Goal: Find specific page/section: Find specific page/section

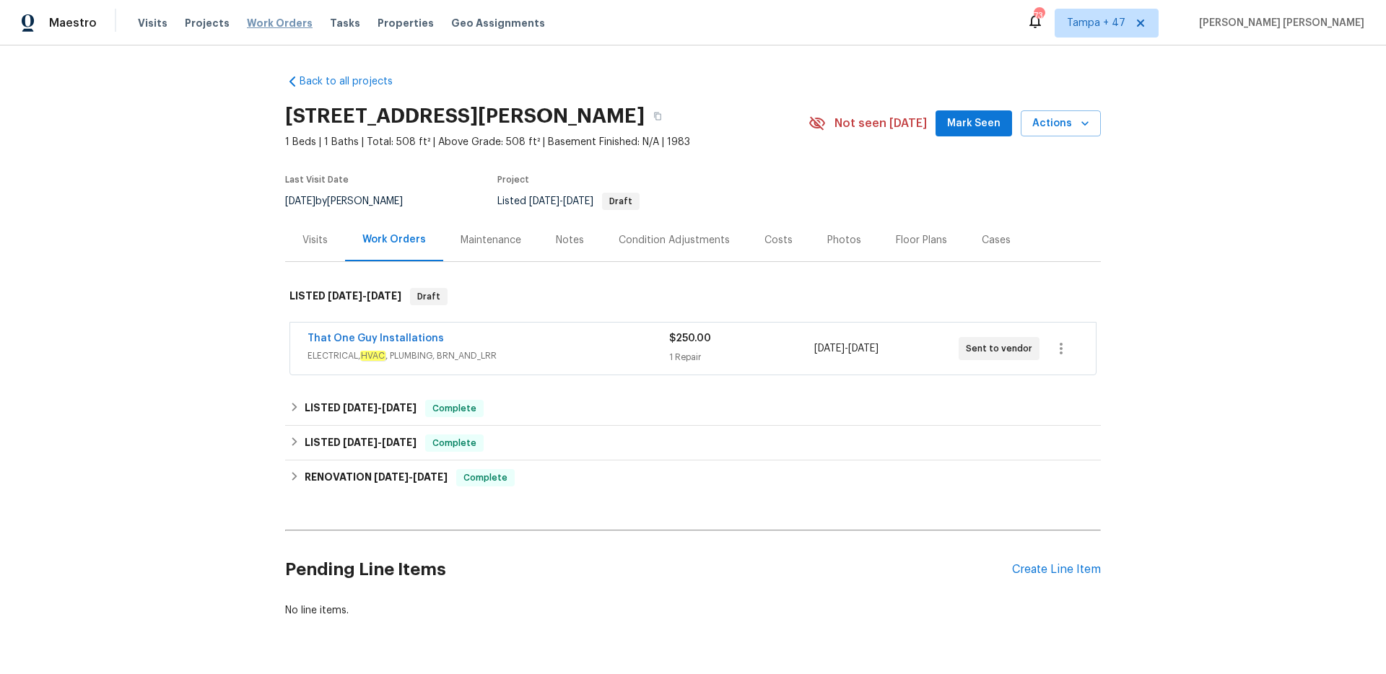
click at [282, 25] on span "Work Orders" at bounding box center [280, 23] width 66 height 14
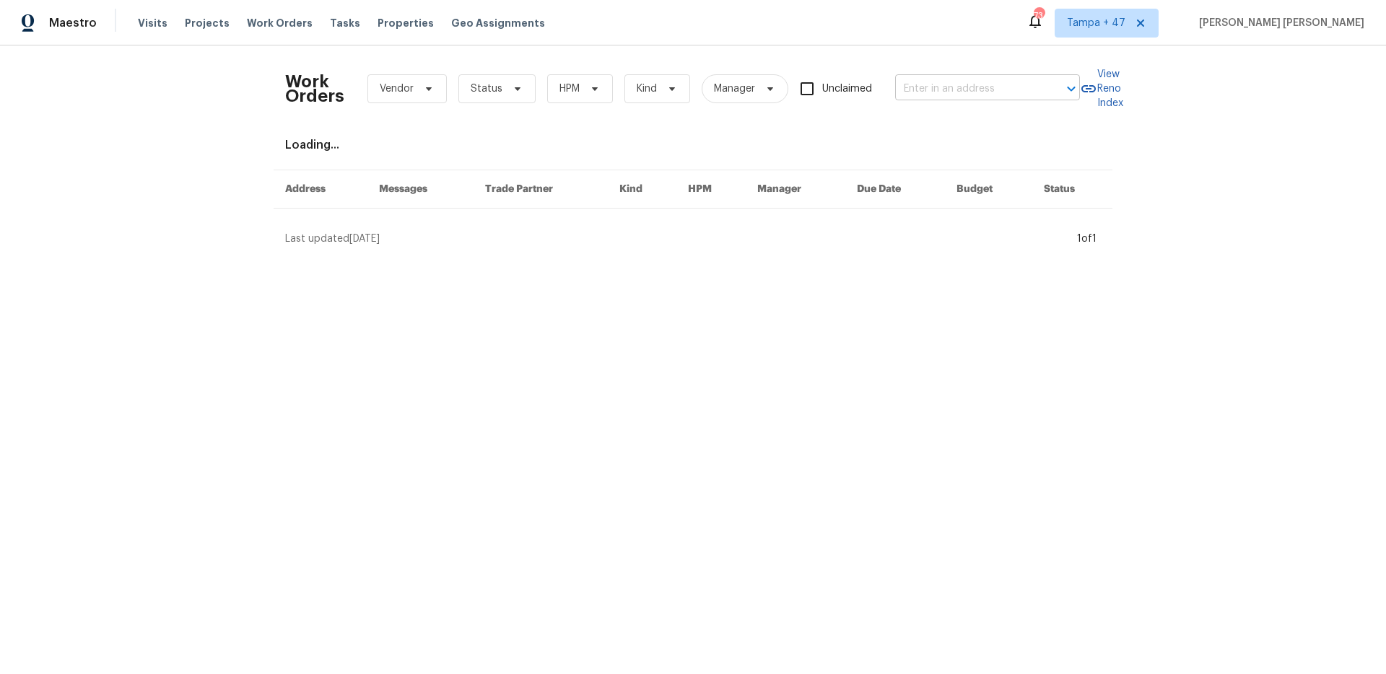
click at [968, 90] on input "text" at bounding box center [967, 89] width 144 height 22
paste input "[STREET_ADDRESS]"
type input "[STREET_ADDRESS]"
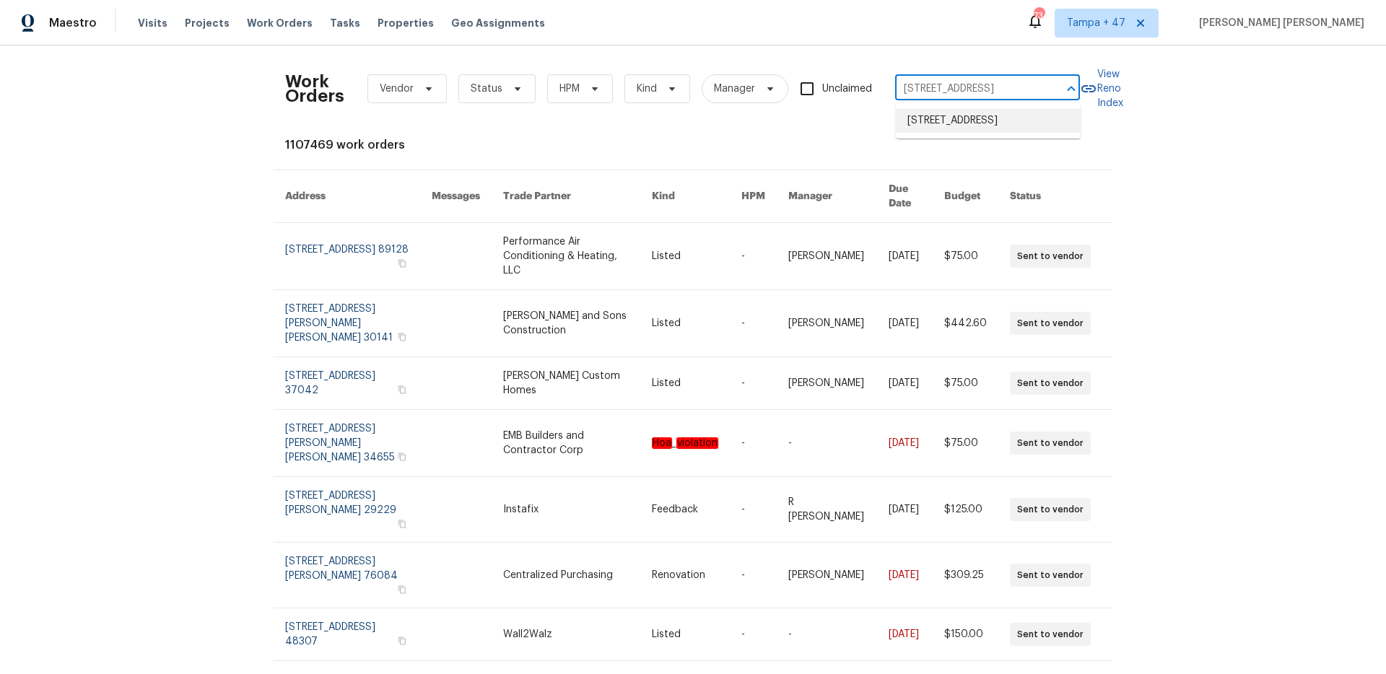
click at [980, 133] on li "[STREET_ADDRESS]" at bounding box center [988, 121] width 185 height 24
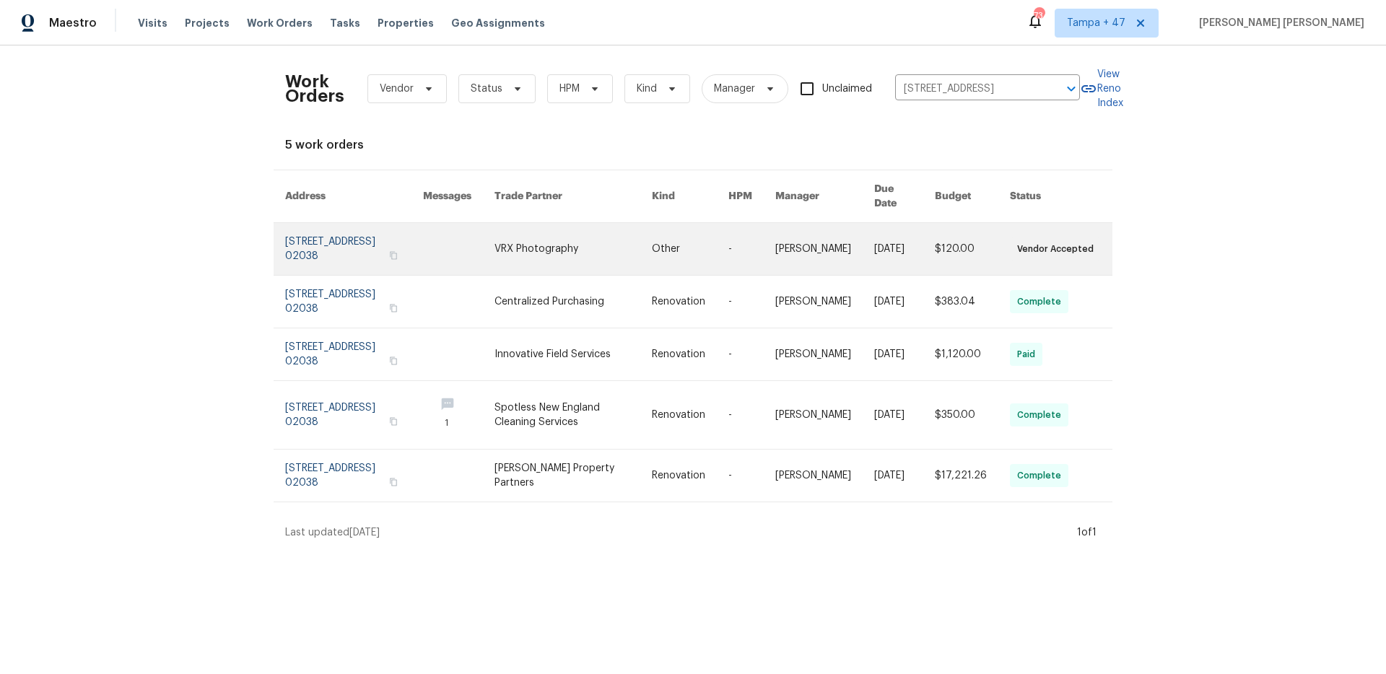
click at [946, 230] on link at bounding box center [972, 249] width 75 height 52
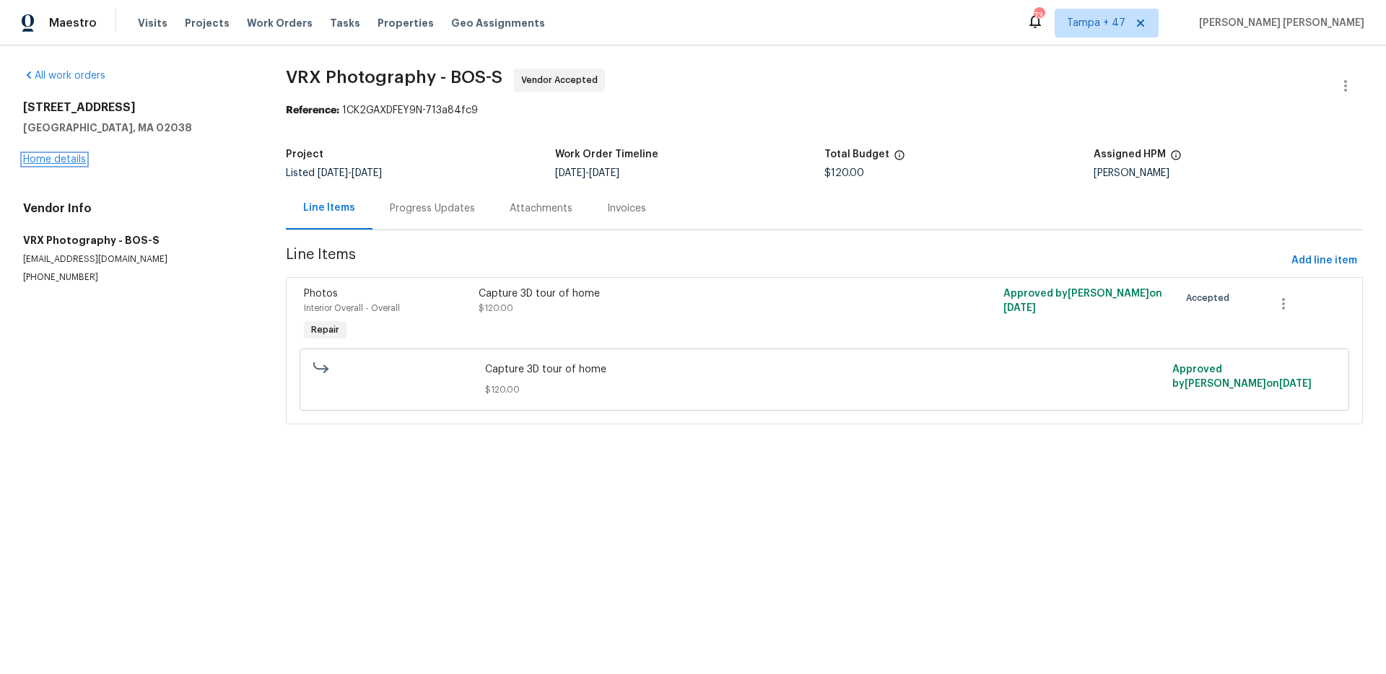
click at [59, 164] on link "Home details" at bounding box center [54, 159] width 63 height 10
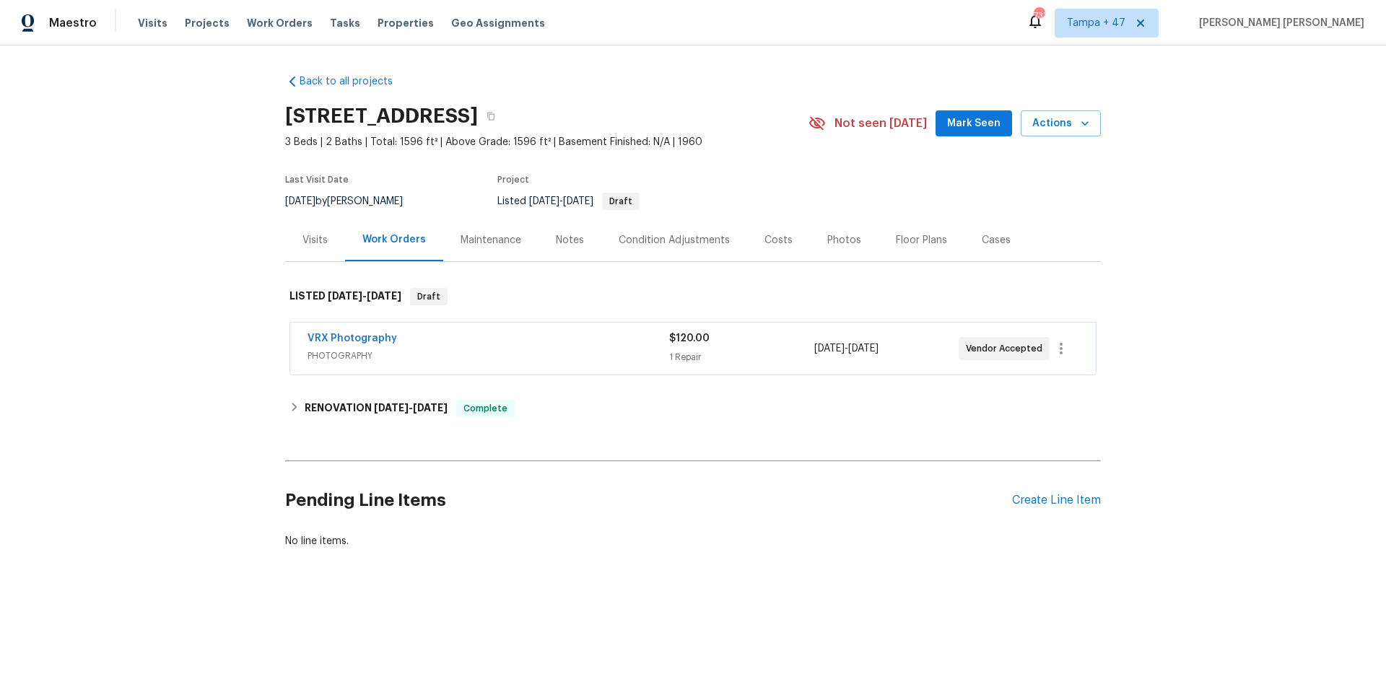
click at [187, 189] on div "Back to all projects 484 Pleasant St, Franklin, MA 02038 3 Beds | 2 Baths | Tot…" at bounding box center [693, 345] width 1386 height 601
click at [318, 251] on div "Visits" at bounding box center [315, 240] width 60 height 43
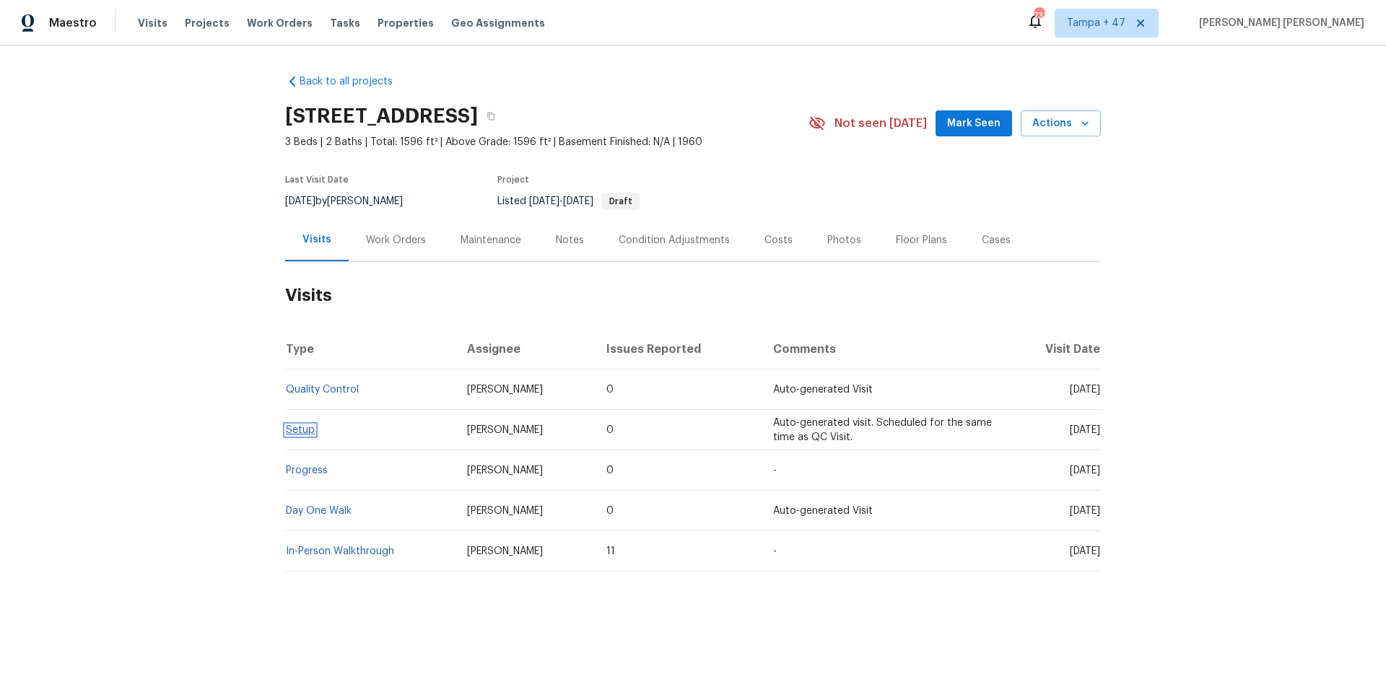
click at [305, 427] on link "Setup" at bounding box center [300, 430] width 29 height 10
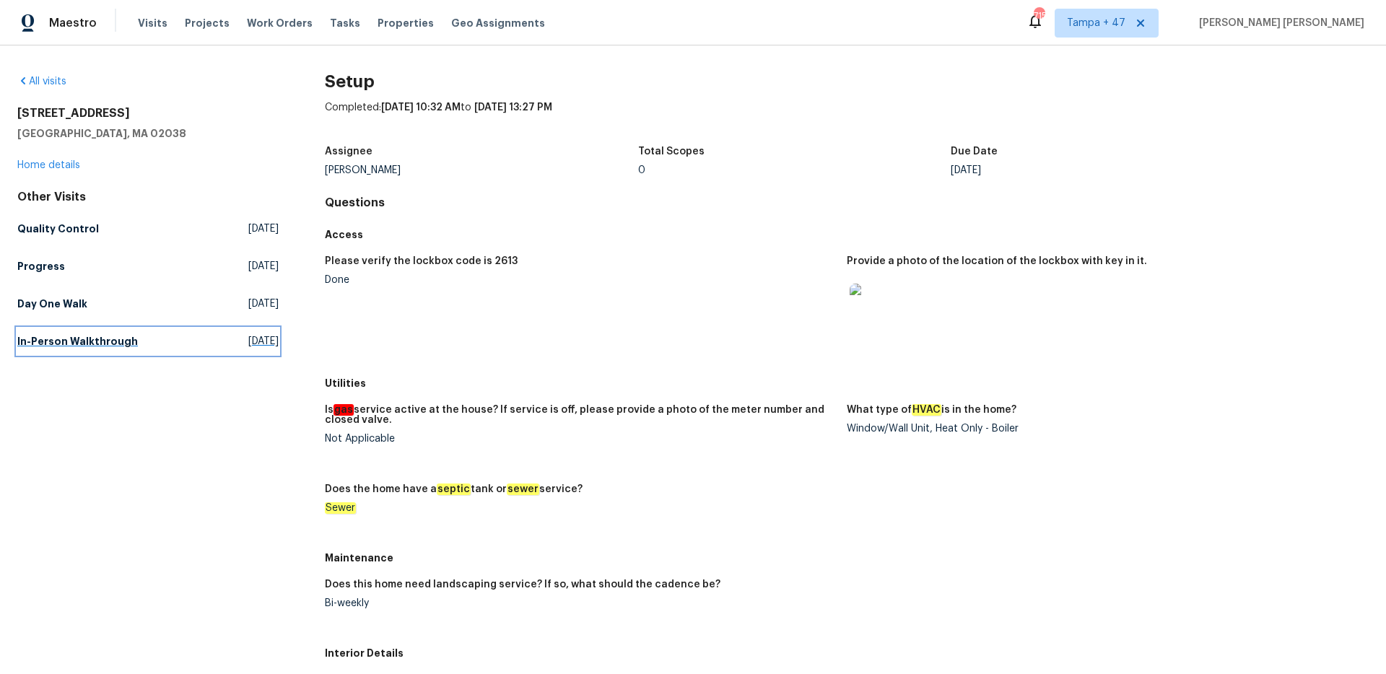
click at [94, 339] on h5 "In-Person Walkthrough" at bounding box center [77, 341] width 121 height 14
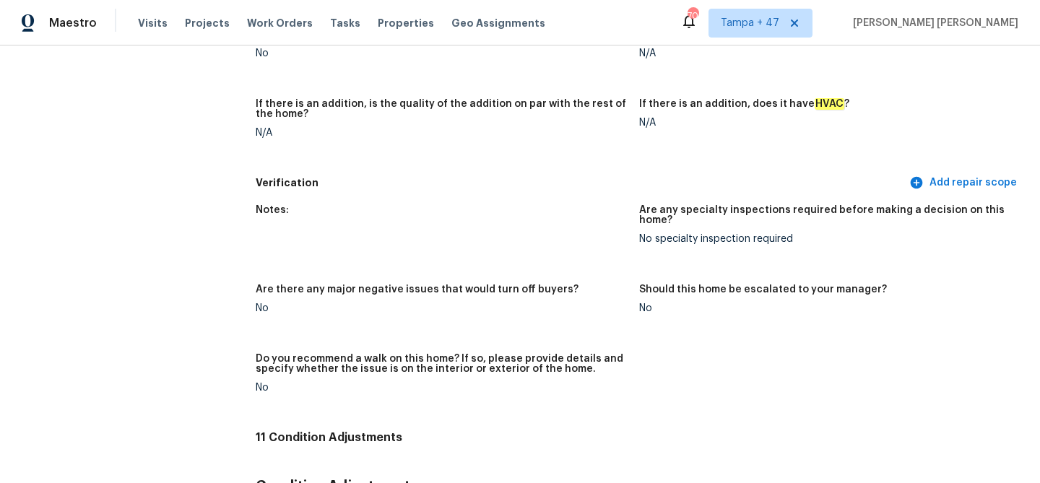
scroll to position [3377, 0]
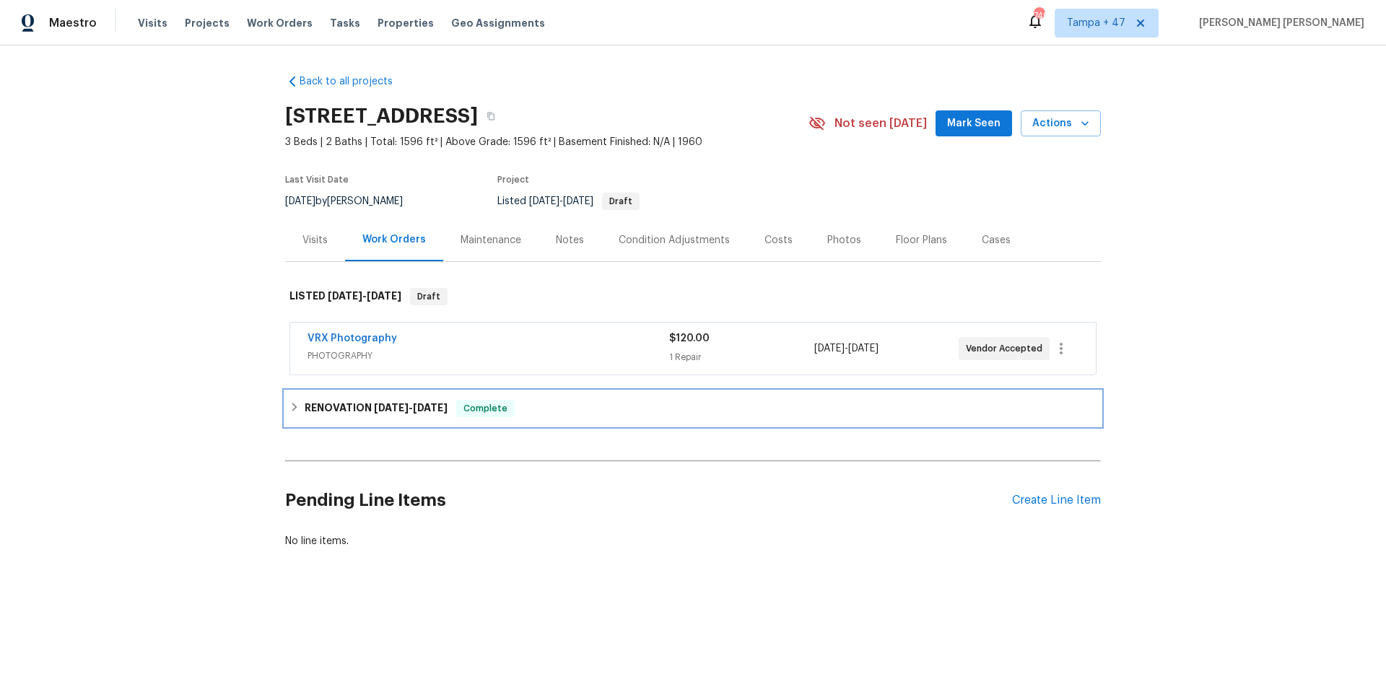
click at [419, 403] on span "[DATE]" at bounding box center [430, 408] width 35 height 10
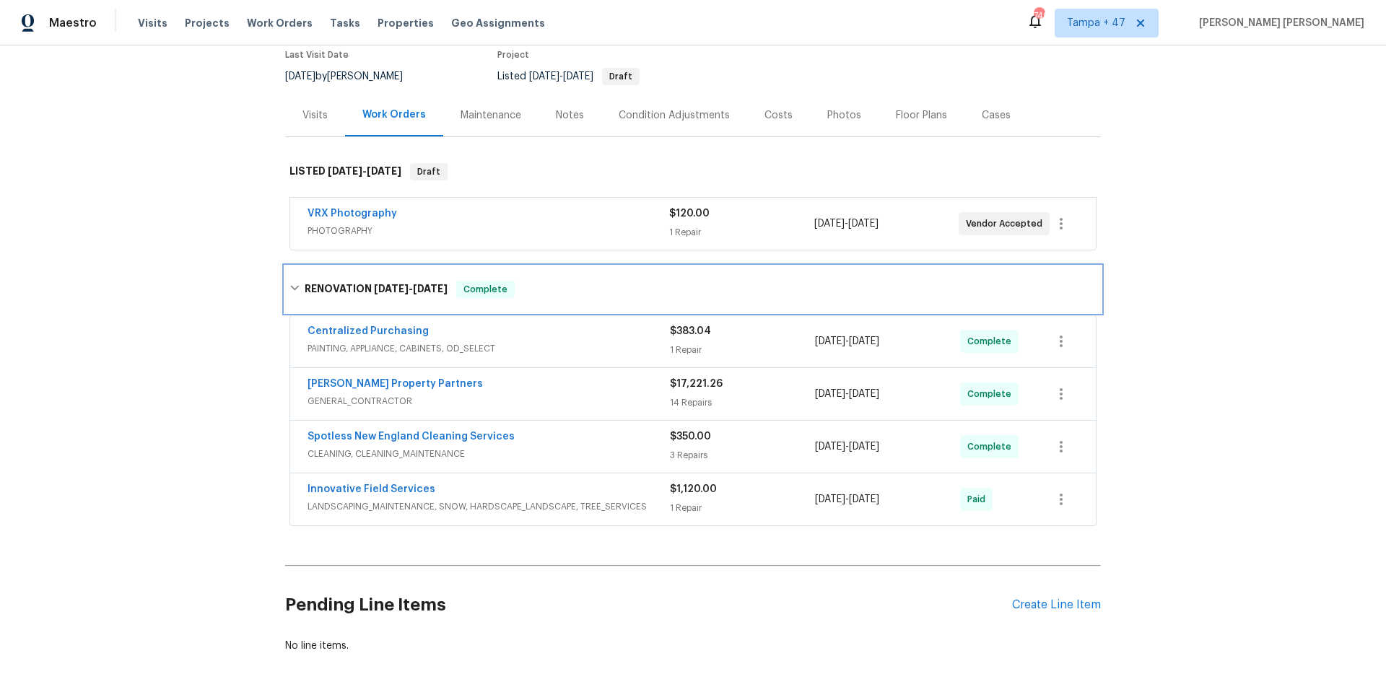
scroll to position [202, 0]
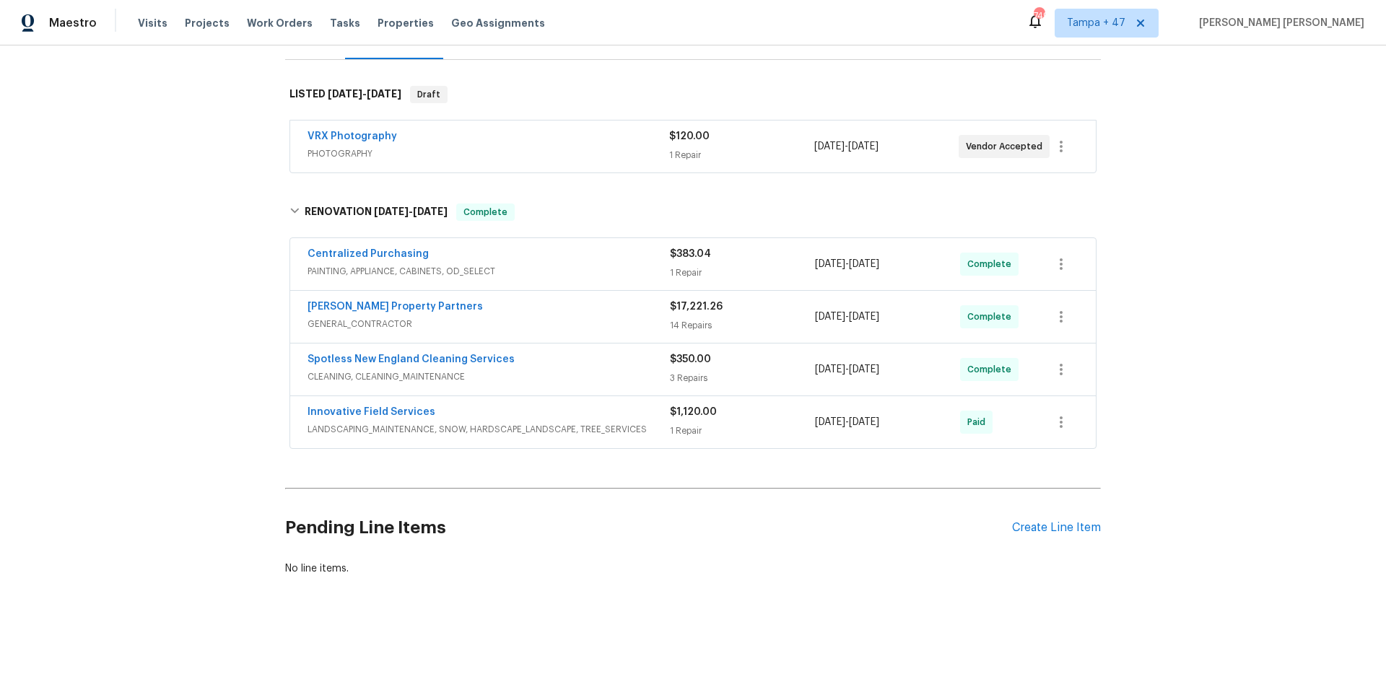
click at [573, 424] on span "LANDSCAPING_MAINTENANCE, SNOW, HARDSCAPE_LANDSCAPE, TREE_SERVICES" at bounding box center [489, 429] width 362 height 14
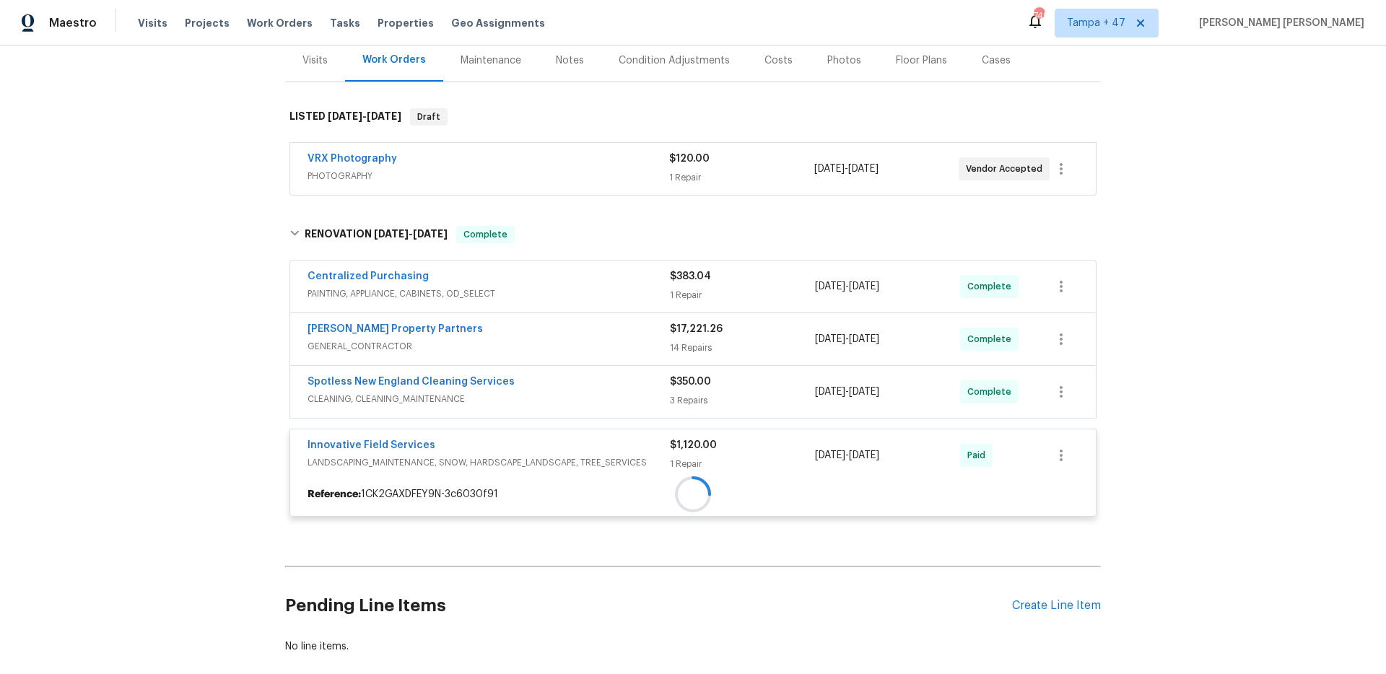
scroll to position [179, 0]
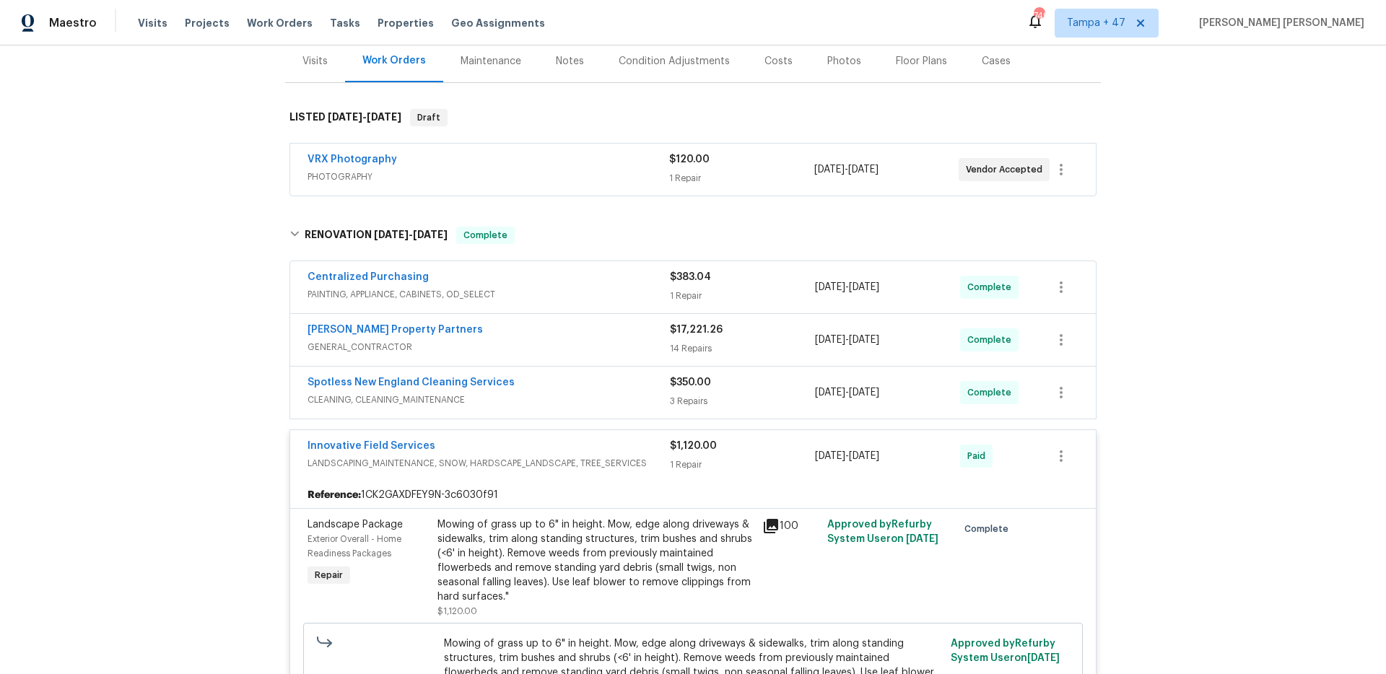
click at [602, 396] on span "CLEANING, CLEANING_MAINTENANCE" at bounding box center [489, 400] width 362 height 14
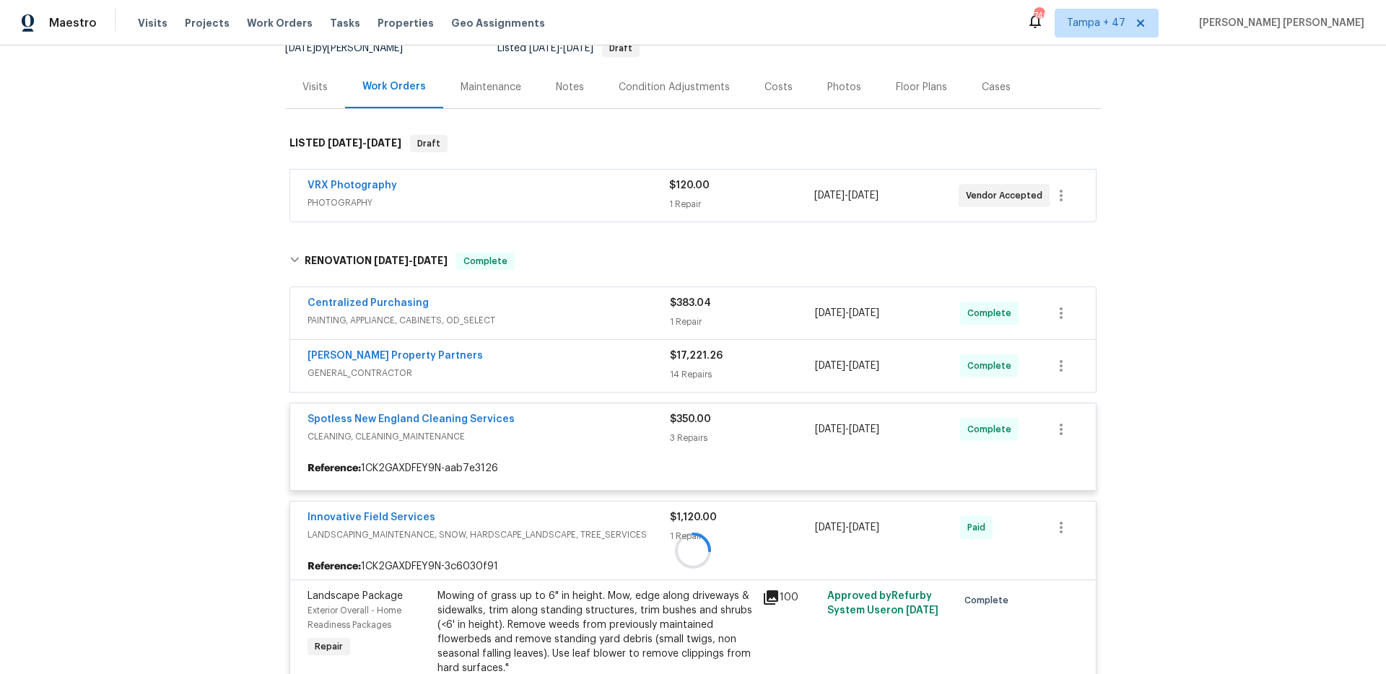
scroll to position [152, 0]
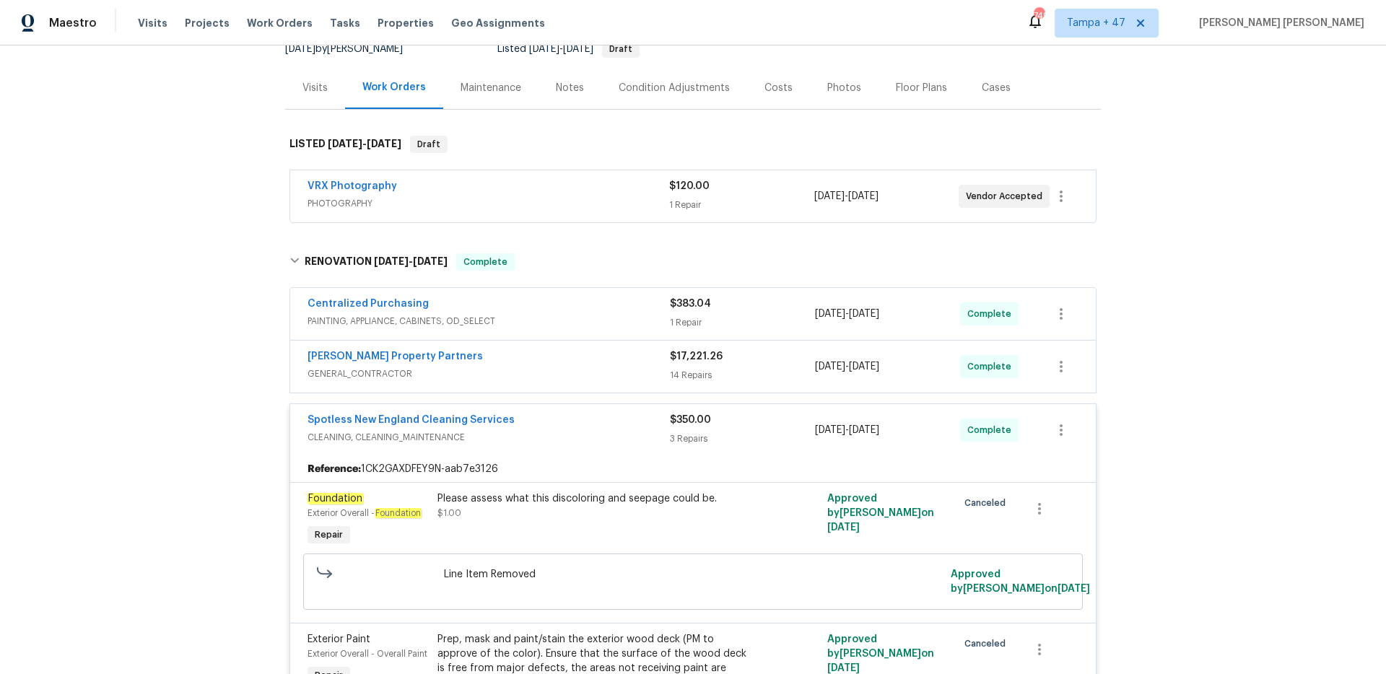
click at [614, 362] on div "[PERSON_NAME] Property Partners" at bounding box center [489, 357] width 362 height 17
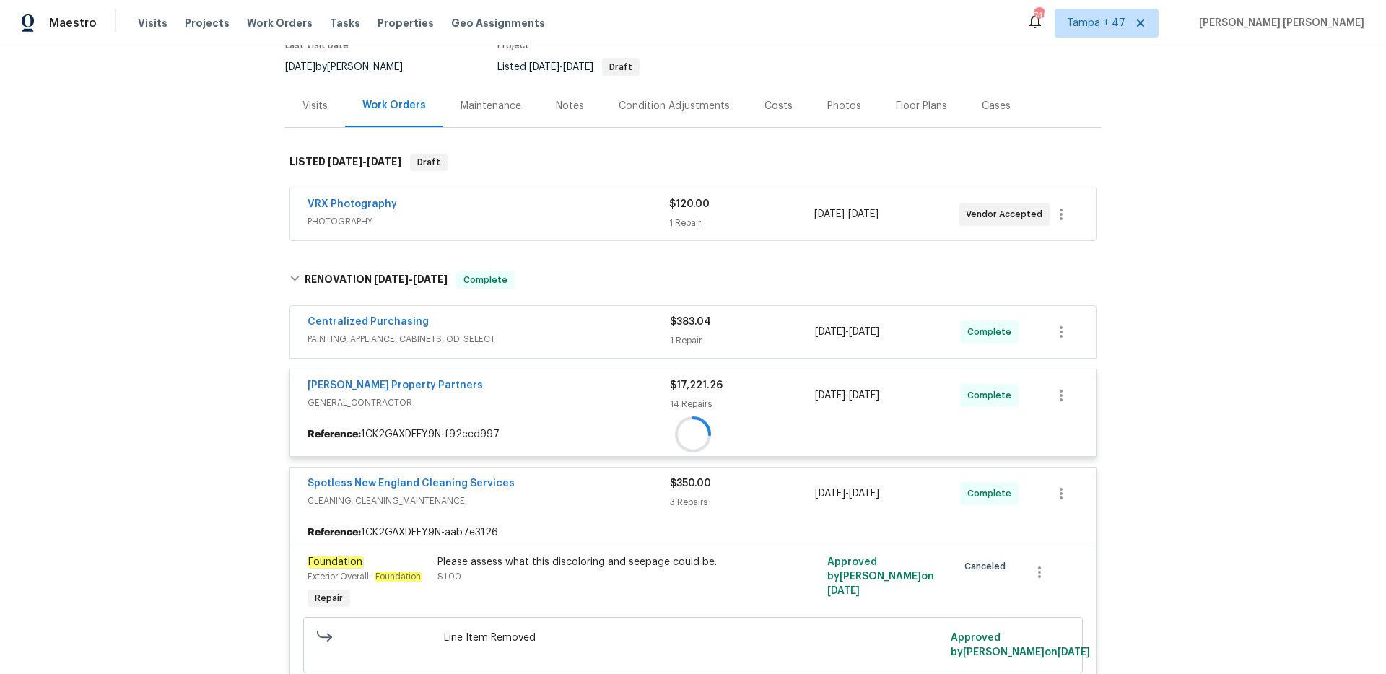
scroll to position [134, 0]
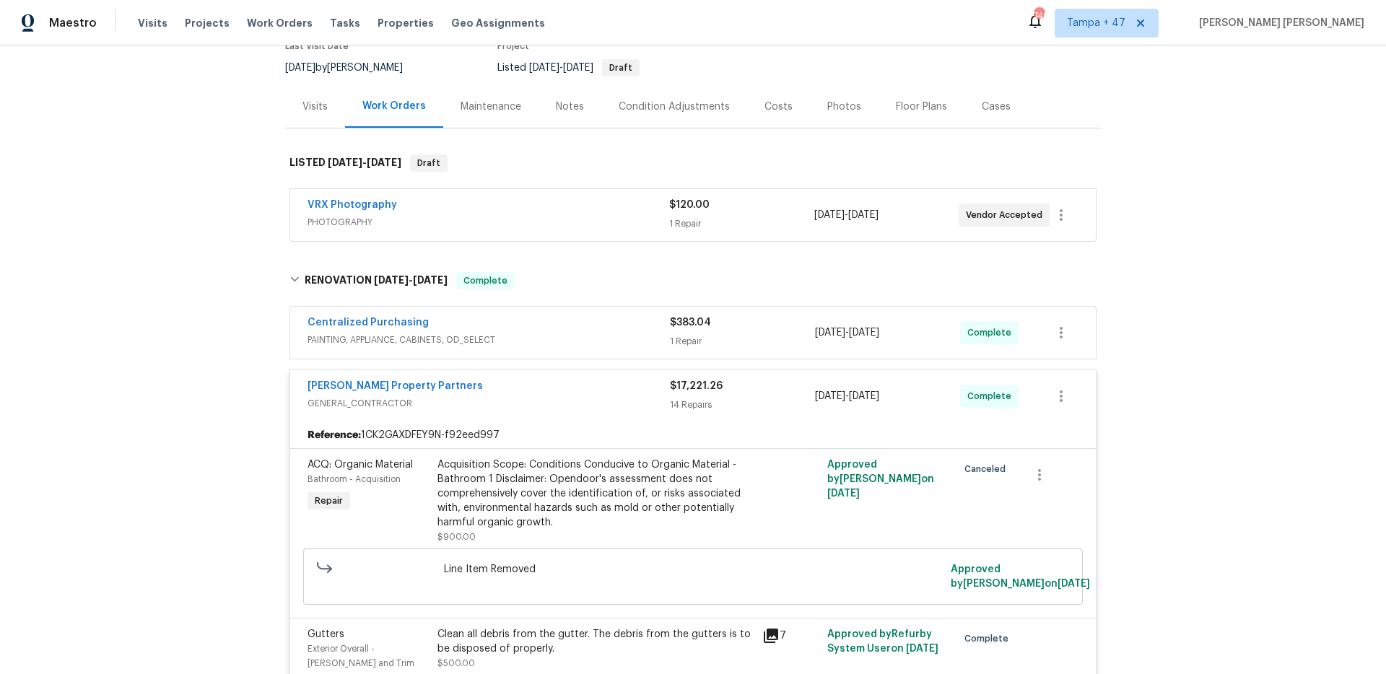
click at [632, 331] on div "Centralized Purchasing" at bounding box center [489, 323] width 362 height 17
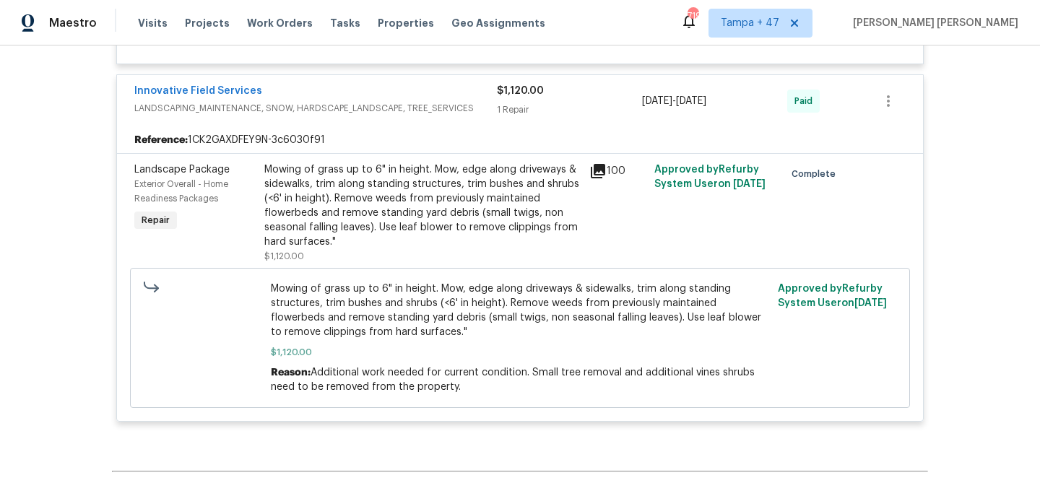
scroll to position [3397, 0]
